Goal: Check status: Check status

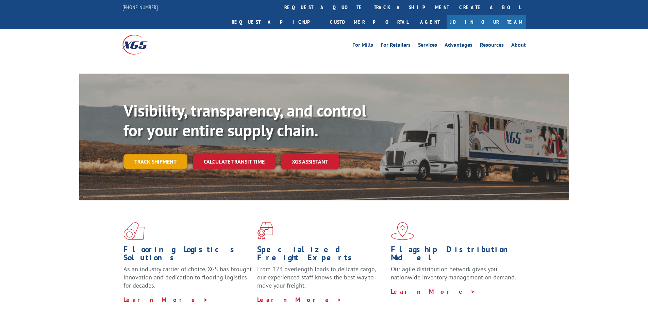
click at [161, 154] on link "Track shipment" at bounding box center [156, 161] width 64 height 14
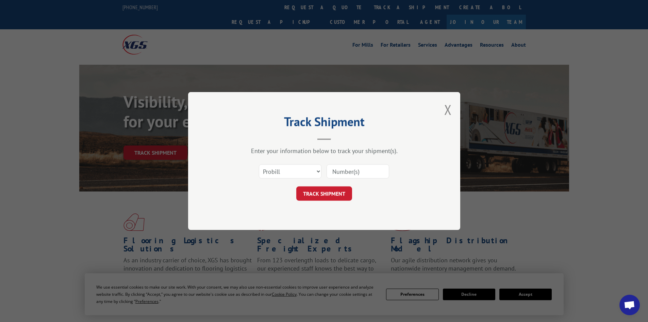
click at [337, 174] on input at bounding box center [358, 171] width 63 height 14
paste input "17228553"
type input "17228553"
click at [337, 186] on form "Select category... Probill BOL PO 17228553 TRACK SHIPMENT" at bounding box center [324, 180] width 204 height 40
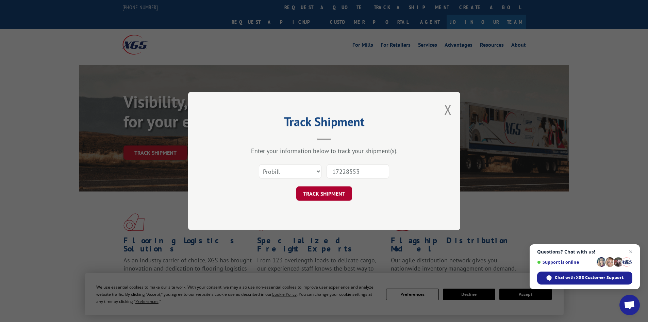
click at [338, 190] on button "TRACK SHIPMENT" at bounding box center [324, 193] width 56 height 14
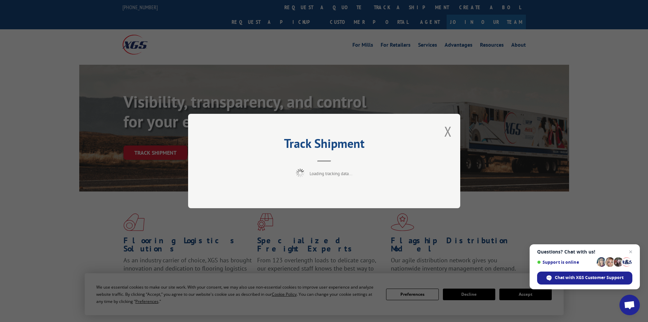
click at [630, 249] on span "Close chat" at bounding box center [631, 251] width 8 height 8
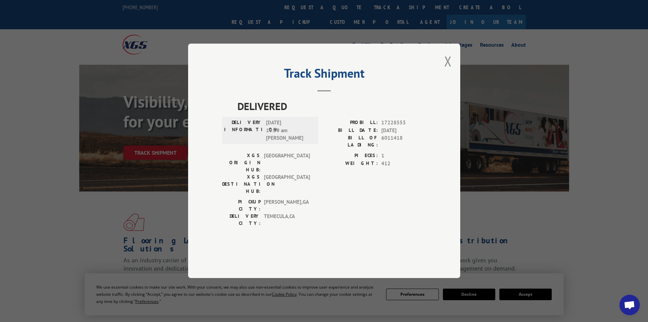
click at [345, 81] on h2 "Track Shipment" at bounding box center [324, 74] width 204 height 13
